Goal: Find contact information: Find contact information

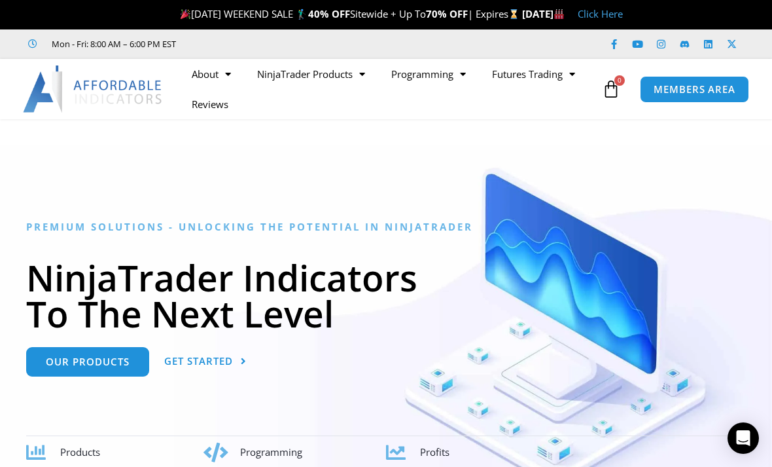
click at [226, 77] on span "Menu" at bounding box center [225, 74] width 12 height 23
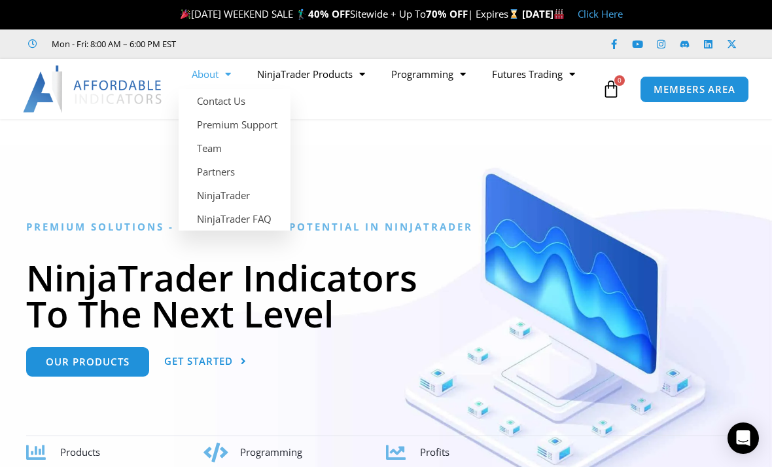
click at [427, 165] on div at bounding box center [386, 326] width 772 height 363
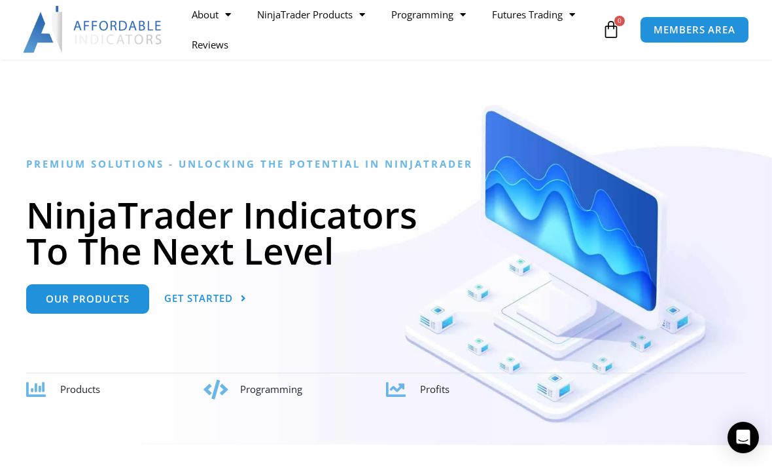
scroll to position [63, 0]
click at [107, 299] on span "Our Products" at bounding box center [88, 299] width 84 height 10
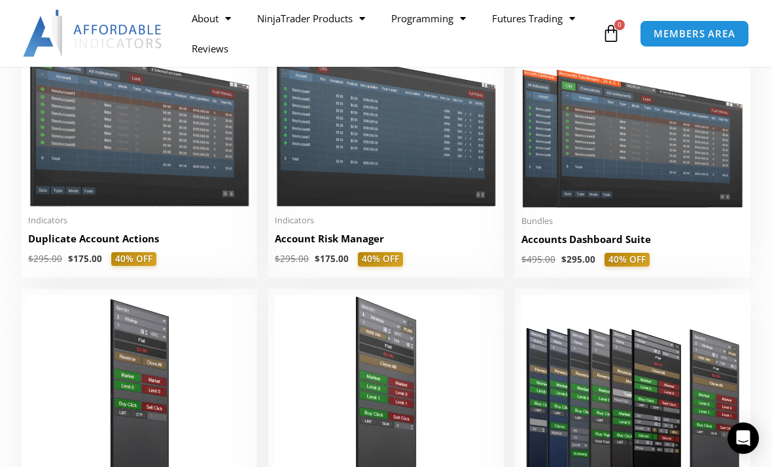
scroll to position [350, 0]
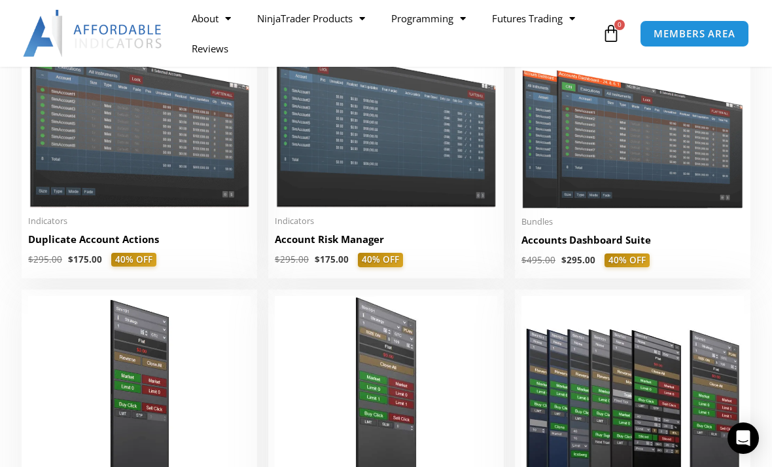
click at [184, 180] on img at bounding box center [139, 118] width 223 height 177
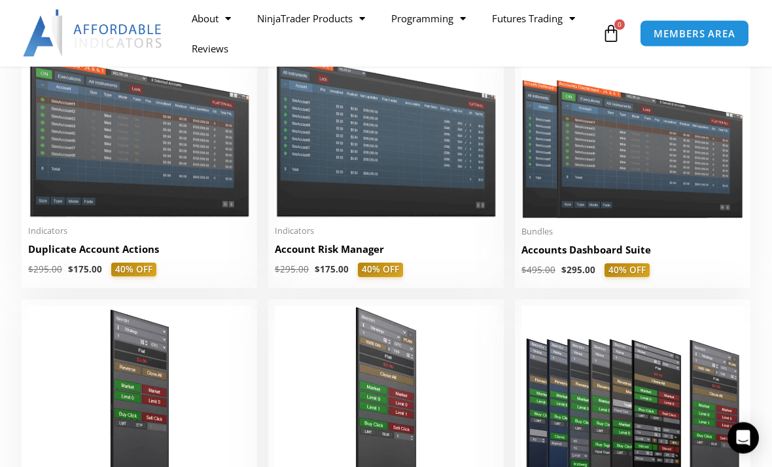
scroll to position [340, 0]
click at [336, 185] on img at bounding box center [386, 128] width 223 height 177
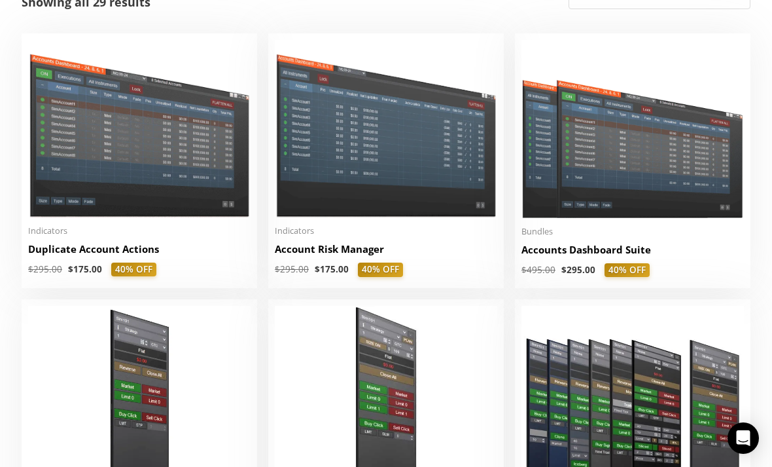
scroll to position [382, 0]
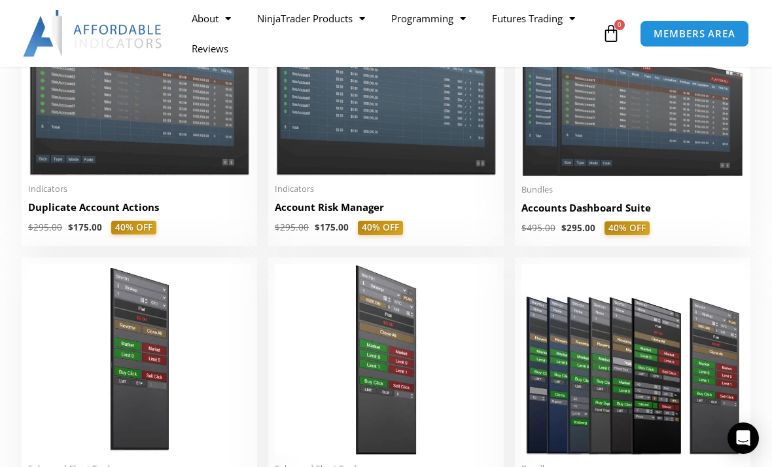
click at [603, 122] on img at bounding box center [633, 86] width 223 height 177
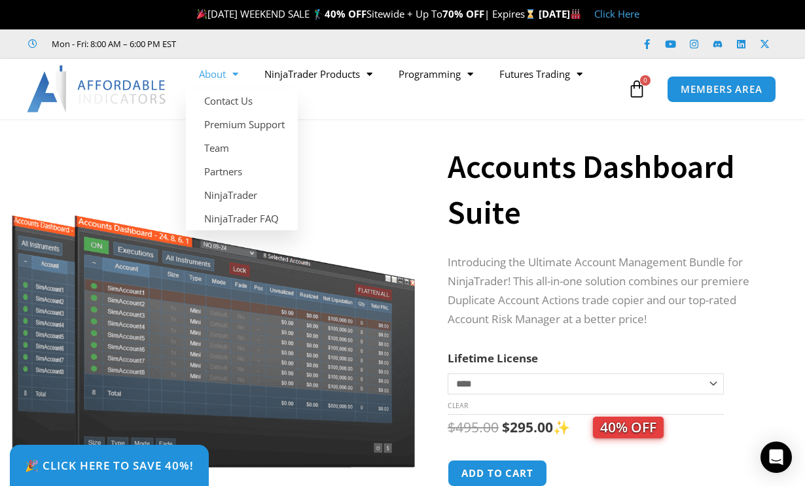
click at [217, 198] on link "NinjaTrader" at bounding box center [242, 195] width 112 height 24
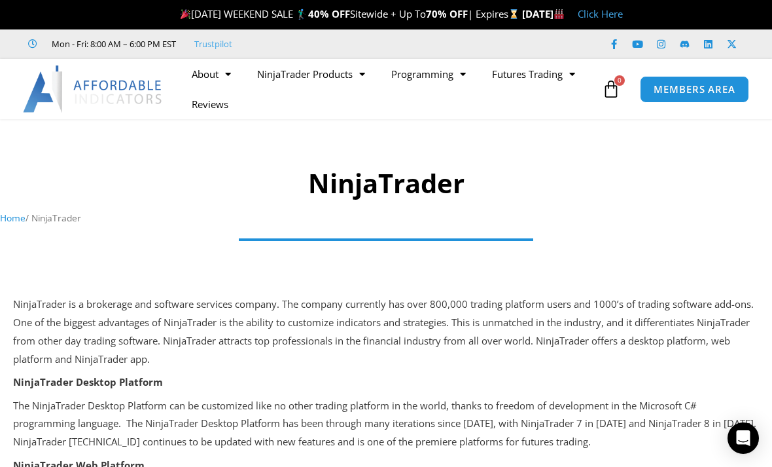
click at [359, 75] on span "Menu" at bounding box center [359, 74] width 12 height 23
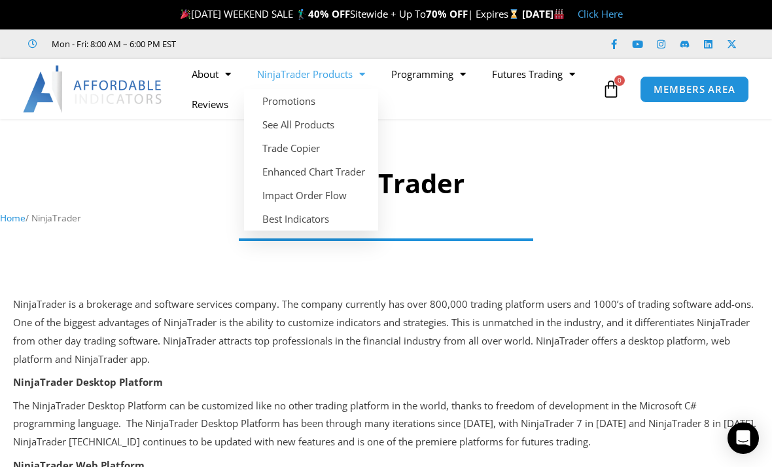
click at [278, 129] on link "See All Products" at bounding box center [311, 125] width 134 height 24
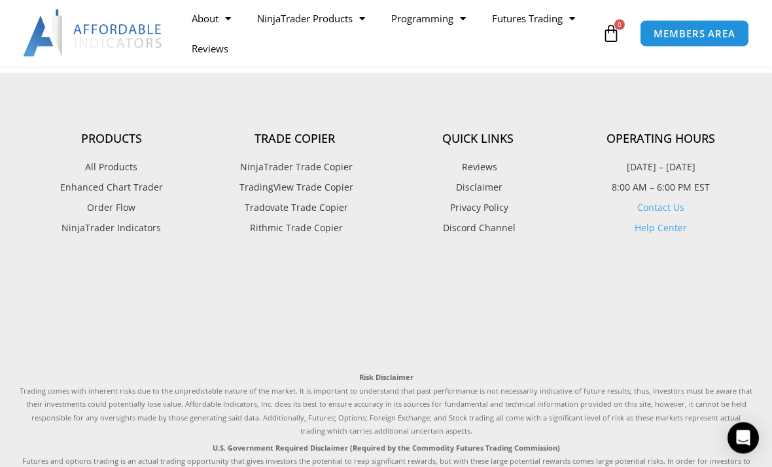
scroll to position [3124, 0]
click at [273, 170] on span "NinjaTrader Trade Copier" at bounding box center [295, 166] width 116 height 17
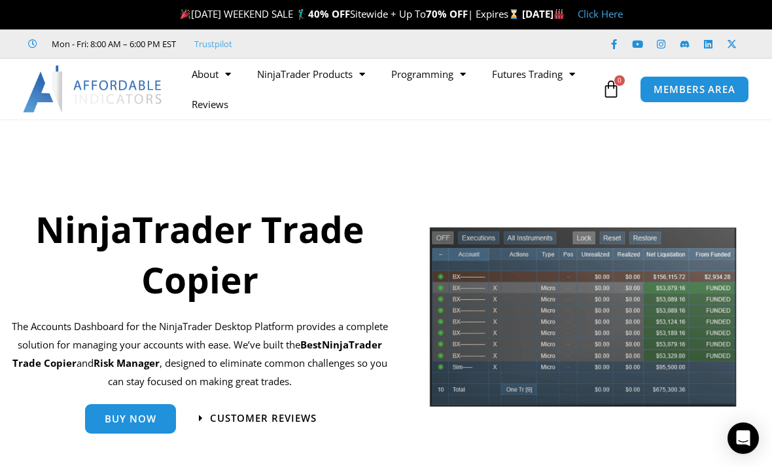
click at [353, 73] on link "NinjaTrader Products" at bounding box center [311, 74] width 134 height 30
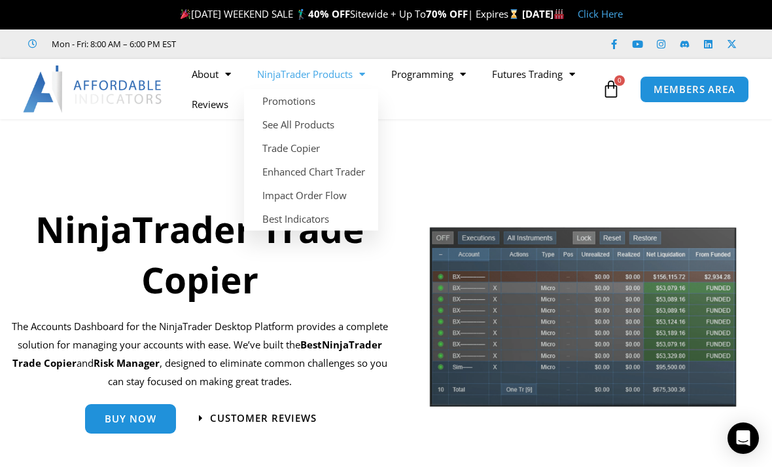
click at [284, 155] on link "Trade Copier" at bounding box center [311, 148] width 134 height 24
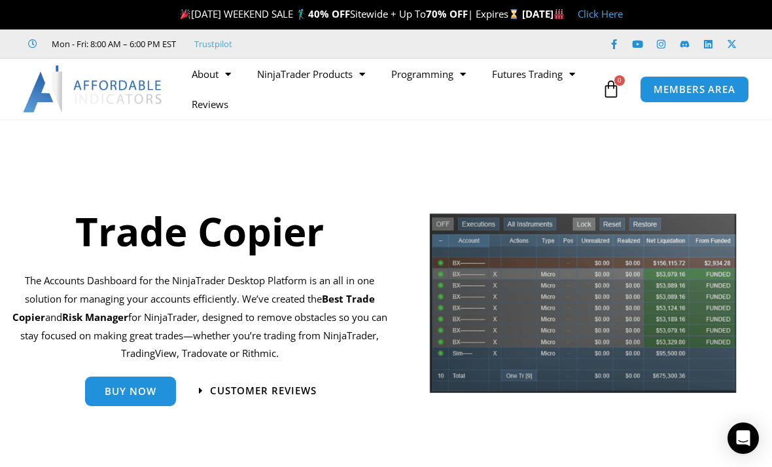
click at [358, 67] on span "Menu" at bounding box center [359, 74] width 12 height 23
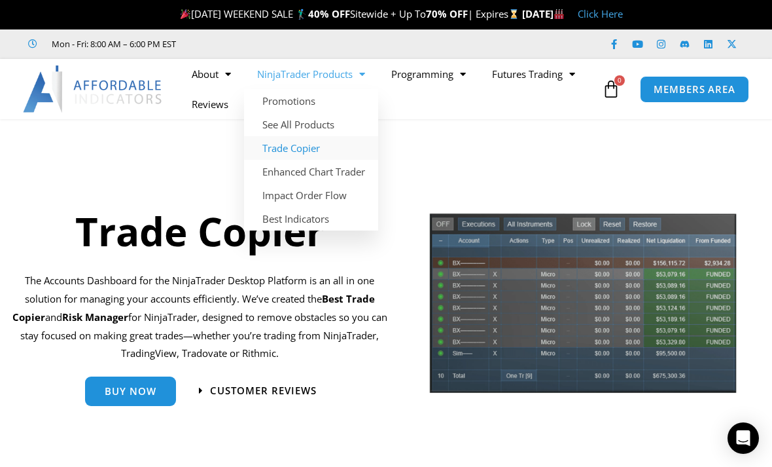
click at [280, 151] on link "Trade Copier" at bounding box center [311, 148] width 134 height 24
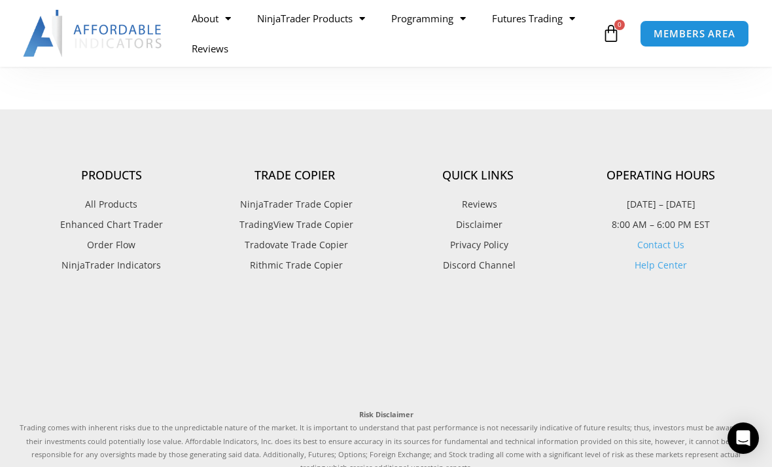
scroll to position [3292, 0]
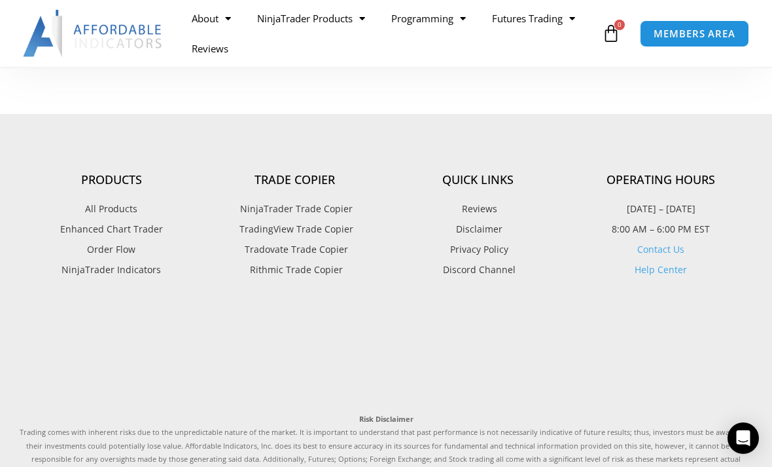
click at [656, 243] on link "Contact Us" at bounding box center [660, 249] width 47 height 12
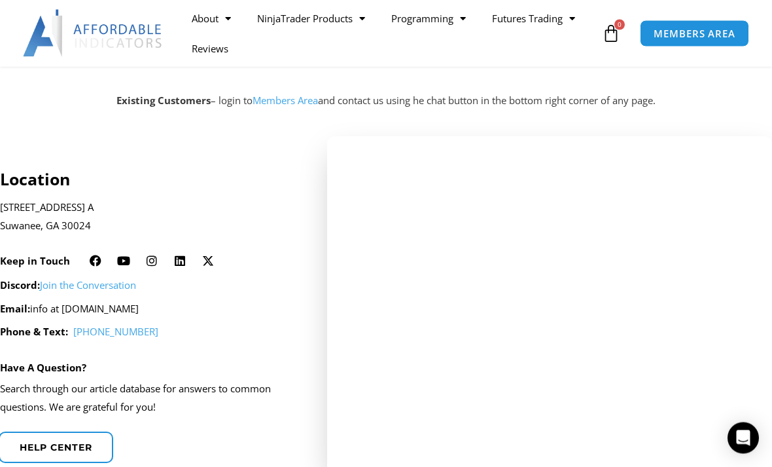
scroll to position [250, 0]
